Goal: Navigation & Orientation: Find specific page/section

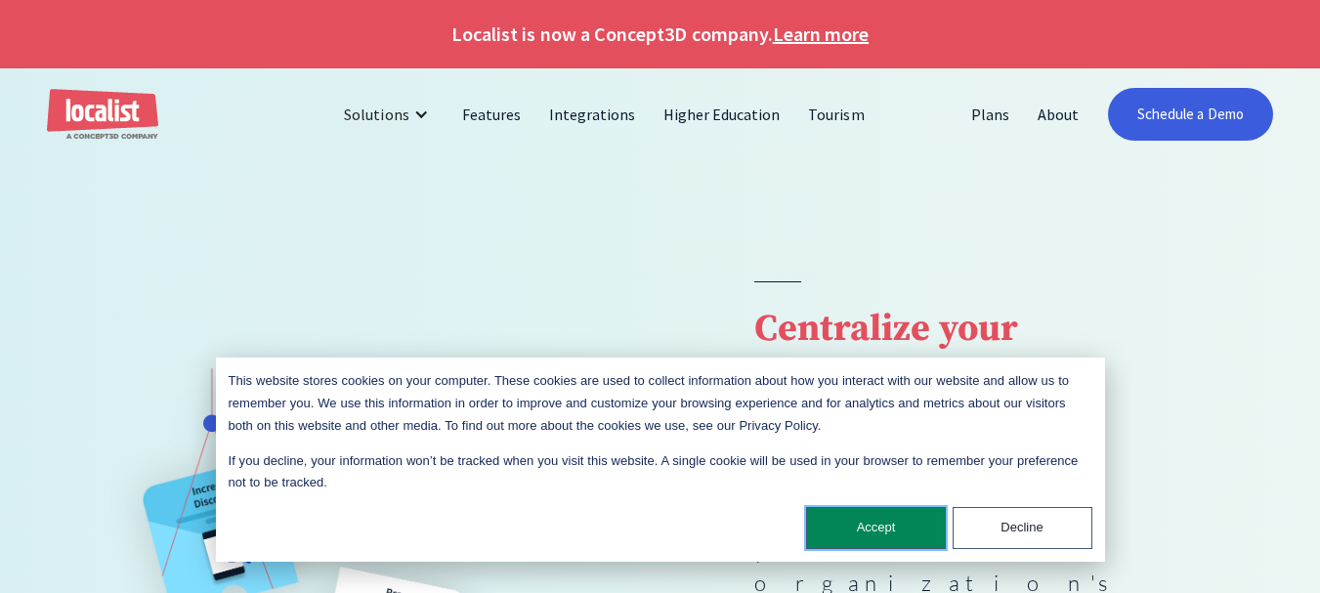
click at [865, 510] on button "Accept" at bounding box center [876, 528] width 140 height 42
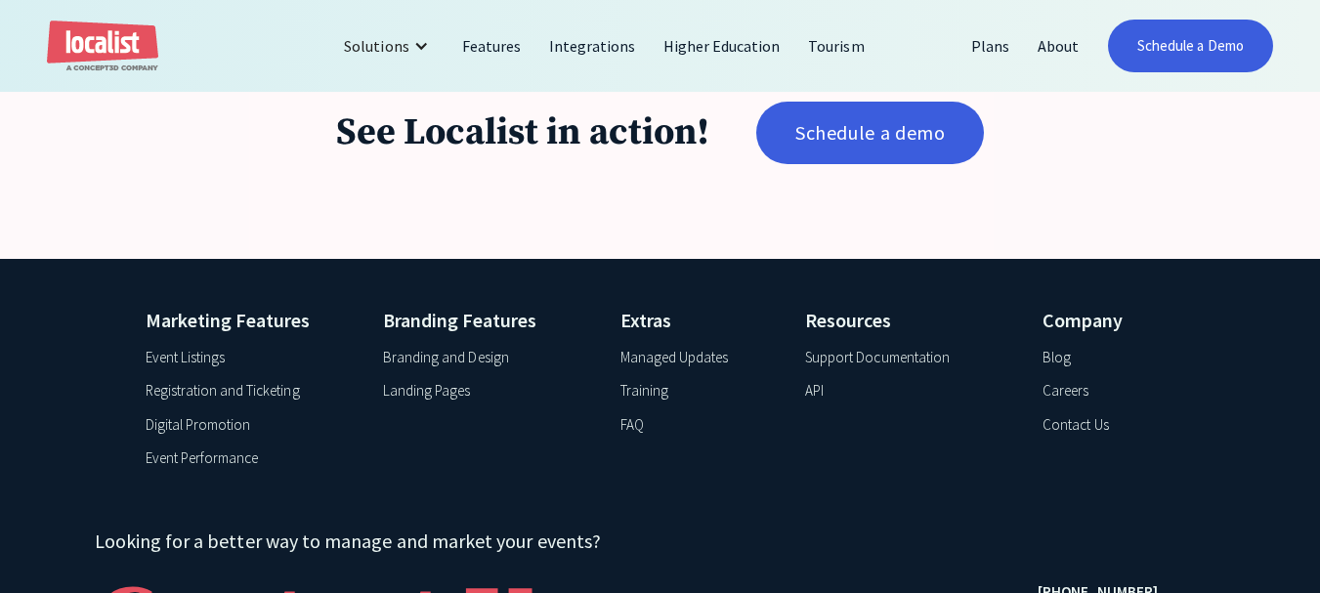
scroll to position [3243, 0]
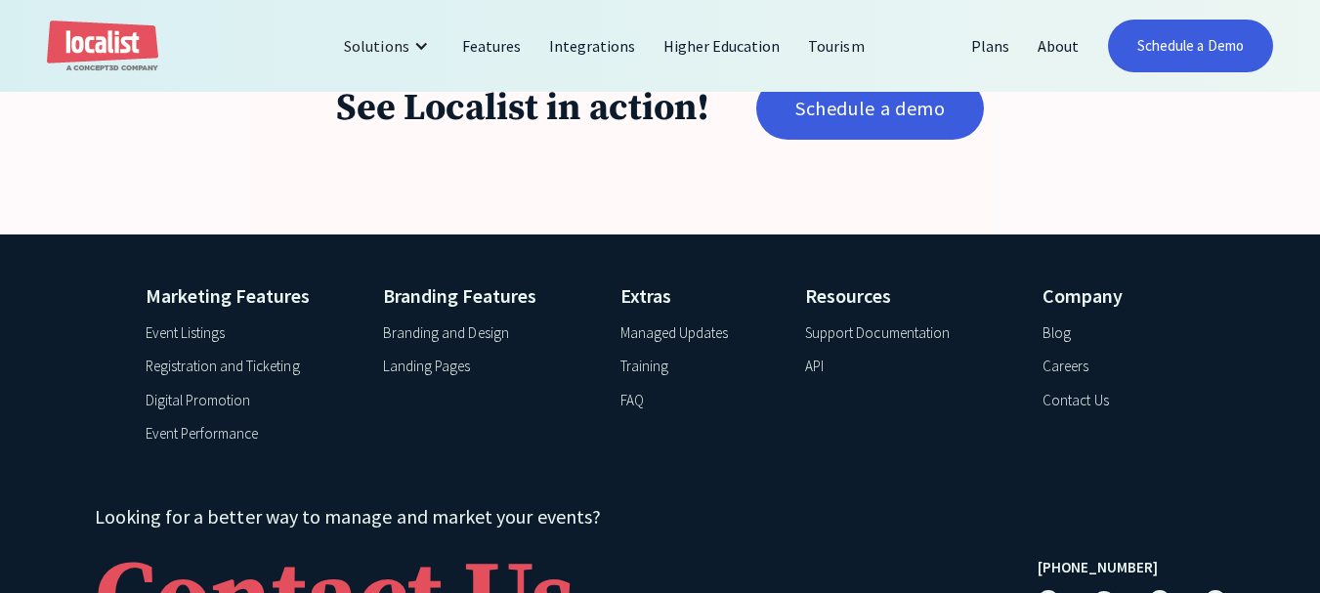
drag, startPoint x: 760, startPoint y: 527, endPoint x: 740, endPoint y: 526, distance: 20.5
click at [761, 527] on div "Marketing Features Event Listings Registration and Ticketing Digital Promotion …" at bounding box center [660, 494] width 1320 height 519
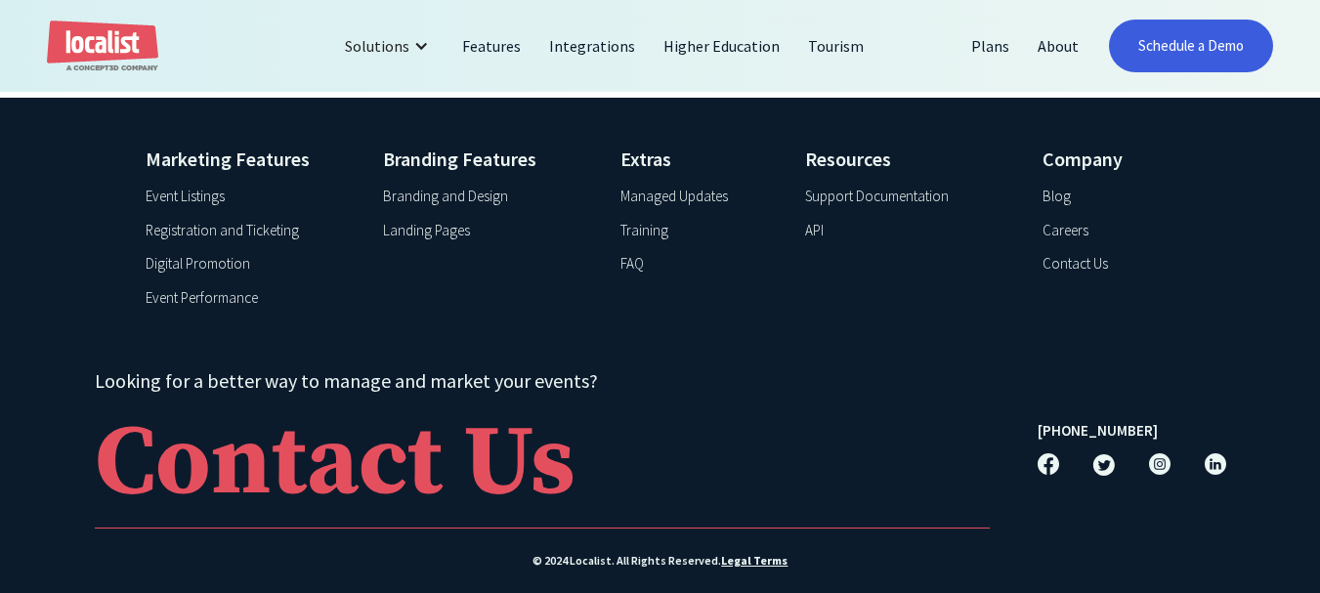
scroll to position [1067, 0]
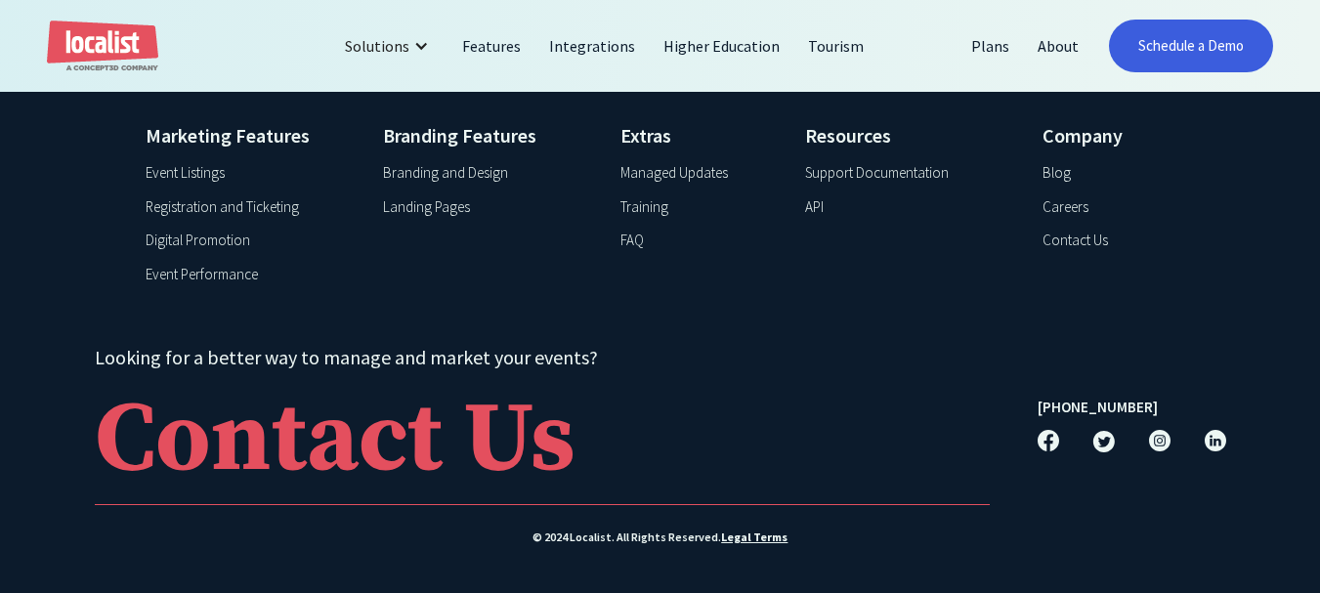
click at [1028, 437] on div "Looking for a better way to manage and market your events? Contact Us [PHONE_NU…" at bounding box center [661, 424] width 1132 height 162
click at [1045, 438] on img at bounding box center [1049, 441] width 22 height 22
click at [579, 46] on link "Integrations" at bounding box center [593, 45] width 114 height 47
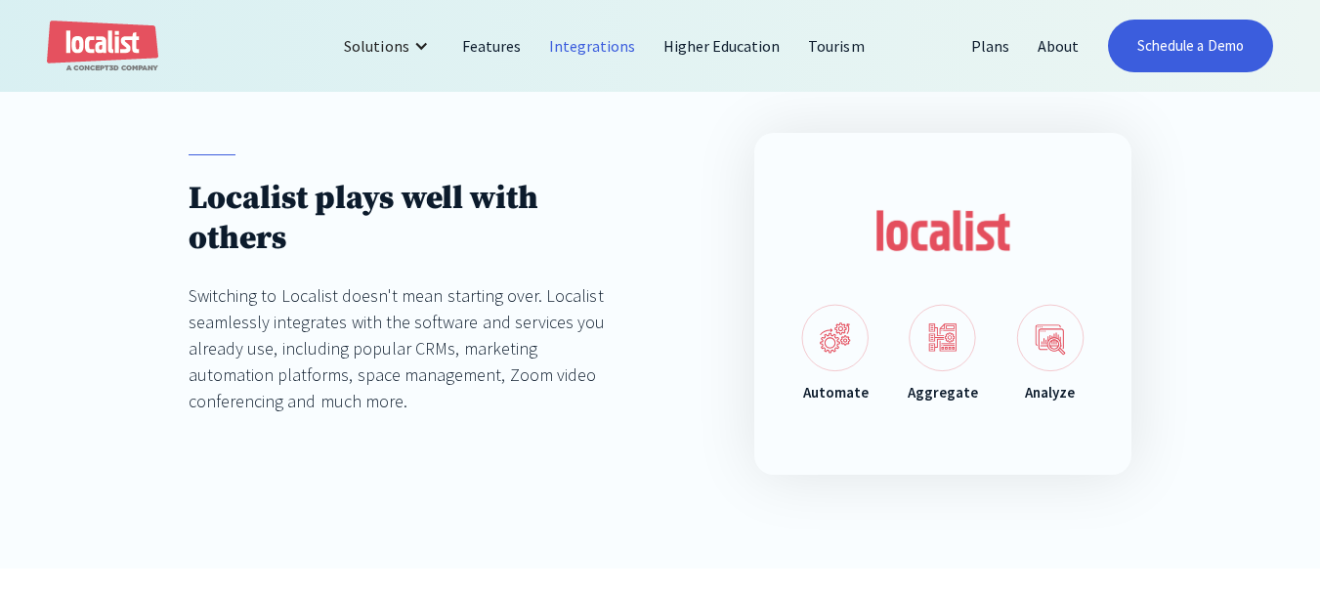
scroll to position [391, 0]
